Goal: Task Accomplishment & Management: Use online tool/utility

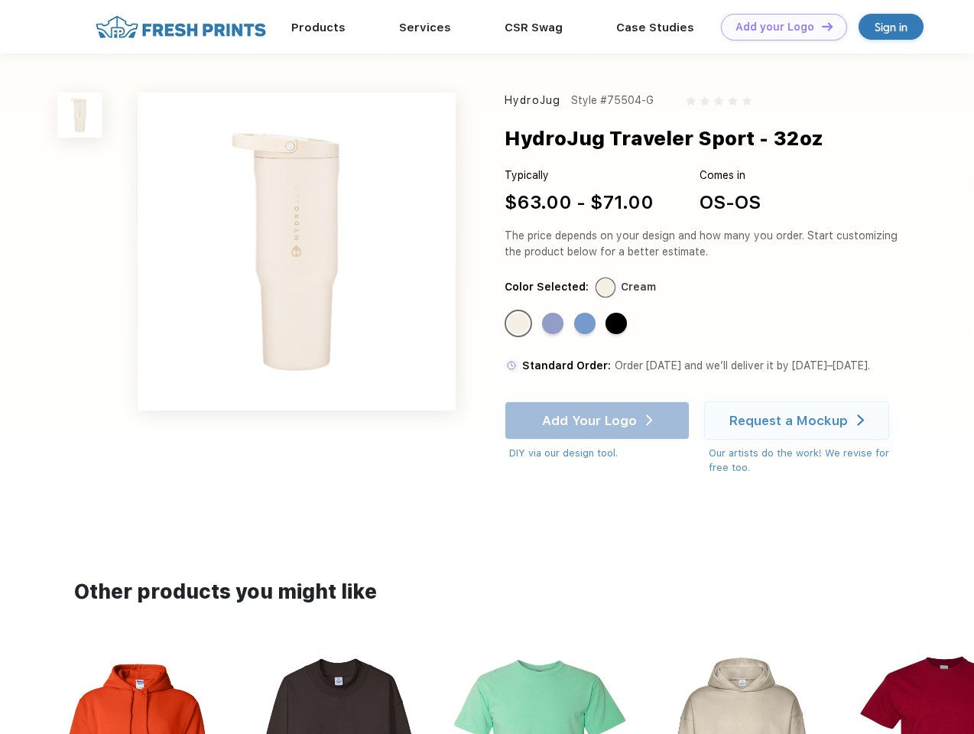
click at [778, 27] on link "Add your Logo Design Tool" at bounding box center [784, 27] width 126 height 27
click at [0, 0] on div "Design Tool" at bounding box center [0, 0] width 0 height 0
click at [820, 26] on link "Add your Logo Design Tool" at bounding box center [784, 27] width 126 height 27
click at [80, 115] on img at bounding box center [79, 114] width 45 height 45
click at [520, 324] on div "Standard Color" at bounding box center [517, 323] width 21 height 21
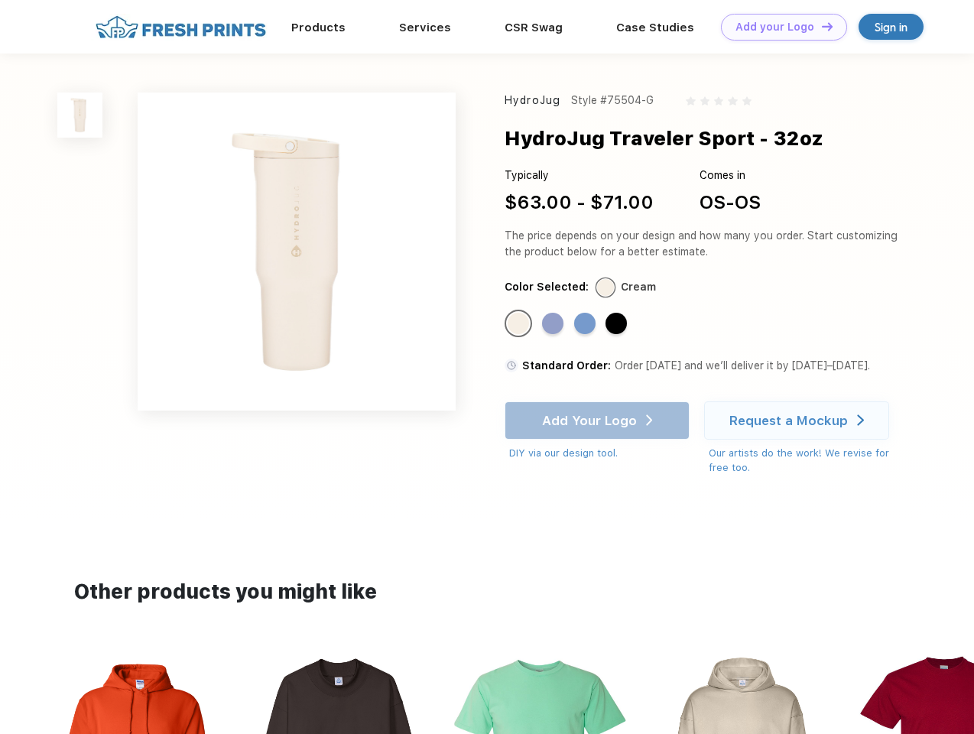
click at [554, 324] on div "Standard Color" at bounding box center [552, 323] width 21 height 21
click at [586, 324] on div "Standard Color" at bounding box center [584, 323] width 21 height 21
click at [618, 324] on div "Standard Color" at bounding box center [615, 323] width 21 height 21
click at [598, 420] on div "Add Your Logo DIY via our design tool. Ah shoot! This product isn't up in our d…" at bounding box center [596, 431] width 185 height 60
click at [799, 420] on div "Request a Mockup" at bounding box center [788, 420] width 118 height 15
